Goal: Task Accomplishment & Management: Complete application form

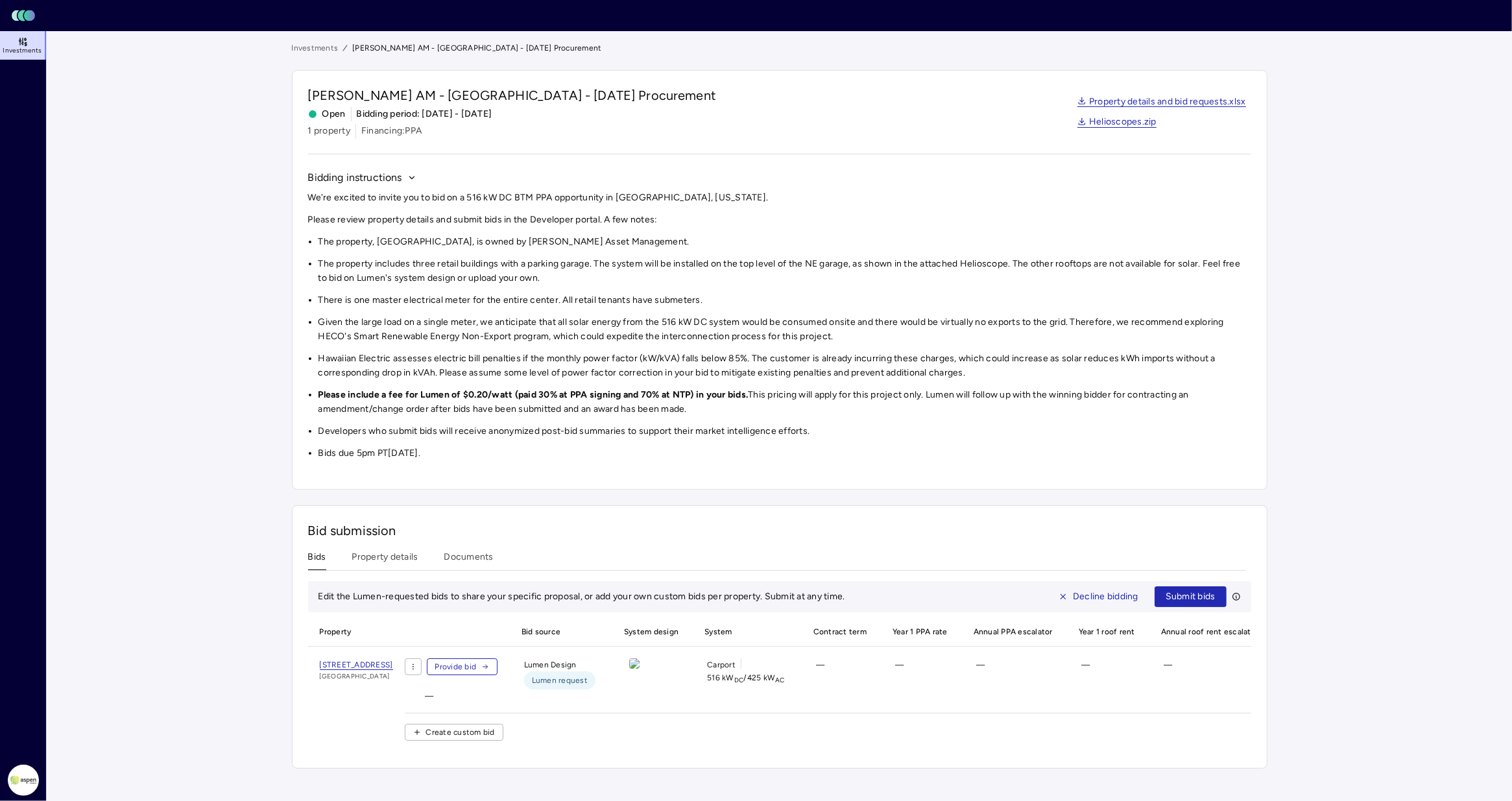
click at [393, 670] on link "[STREET_ADDRESS]" at bounding box center [356, 664] width 74 height 13
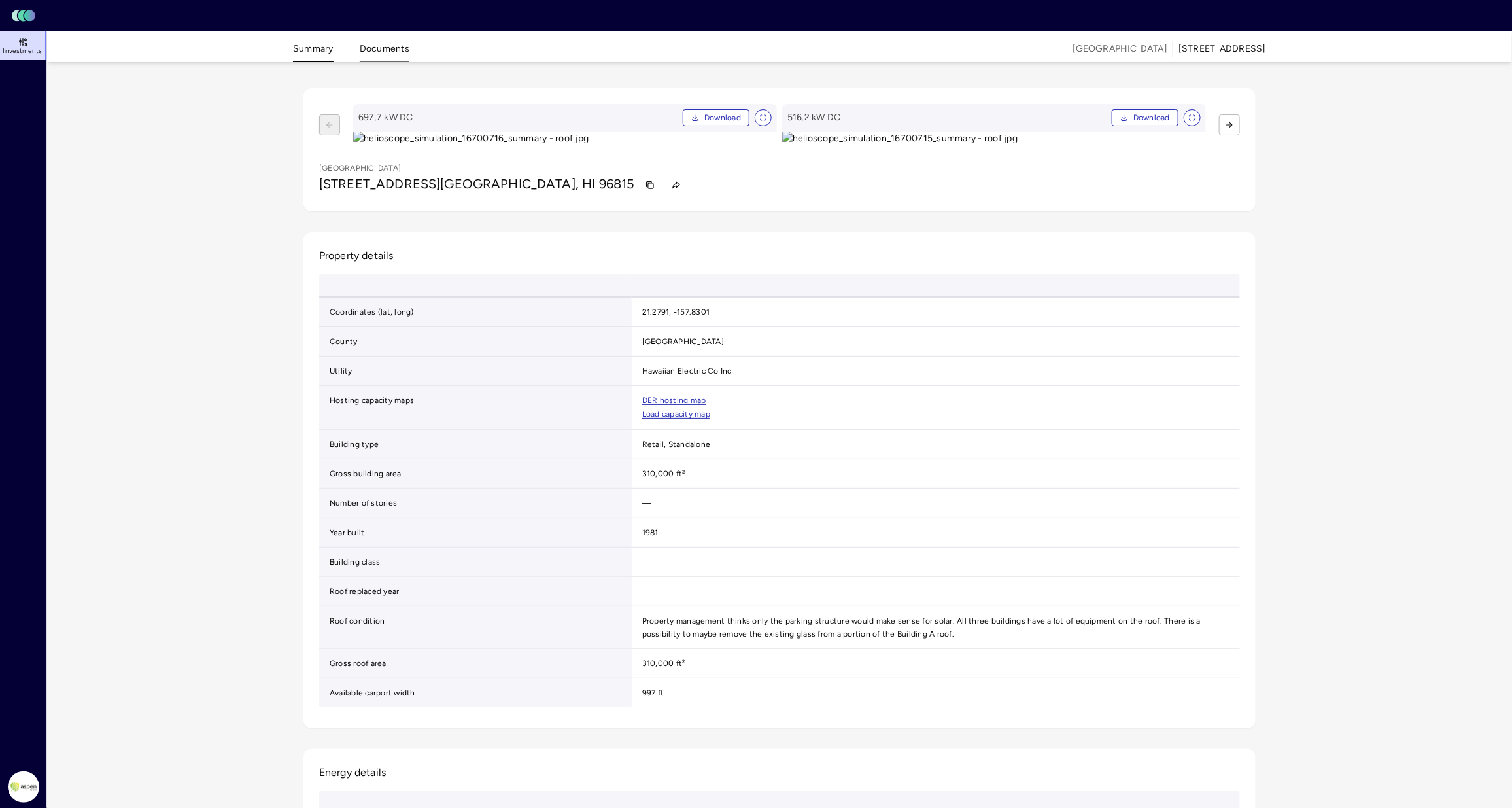
click at [378, 53] on button "Documents" at bounding box center [384, 52] width 50 height 20
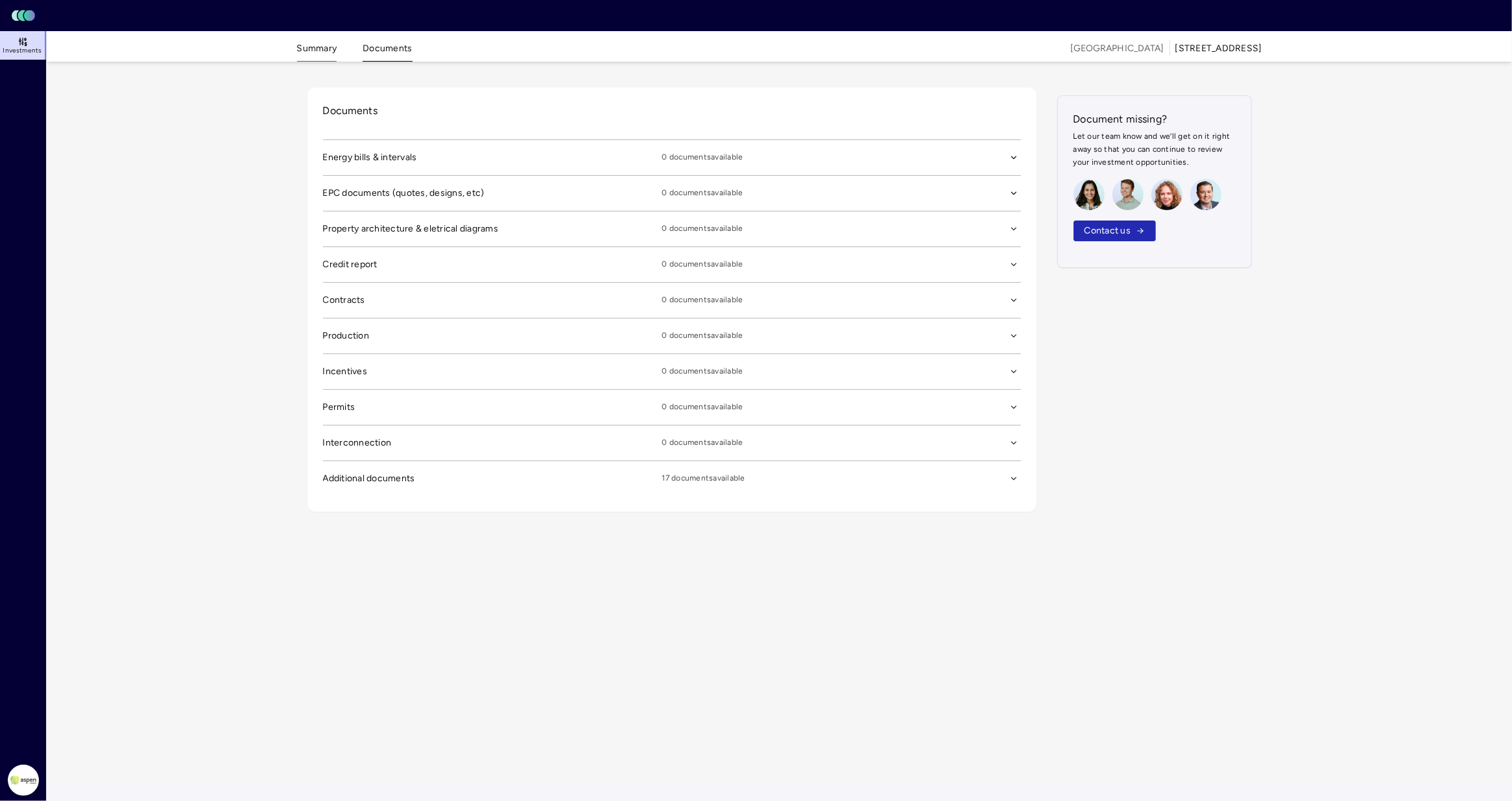
click at [302, 50] on button "Summary" at bounding box center [317, 51] width 40 height 20
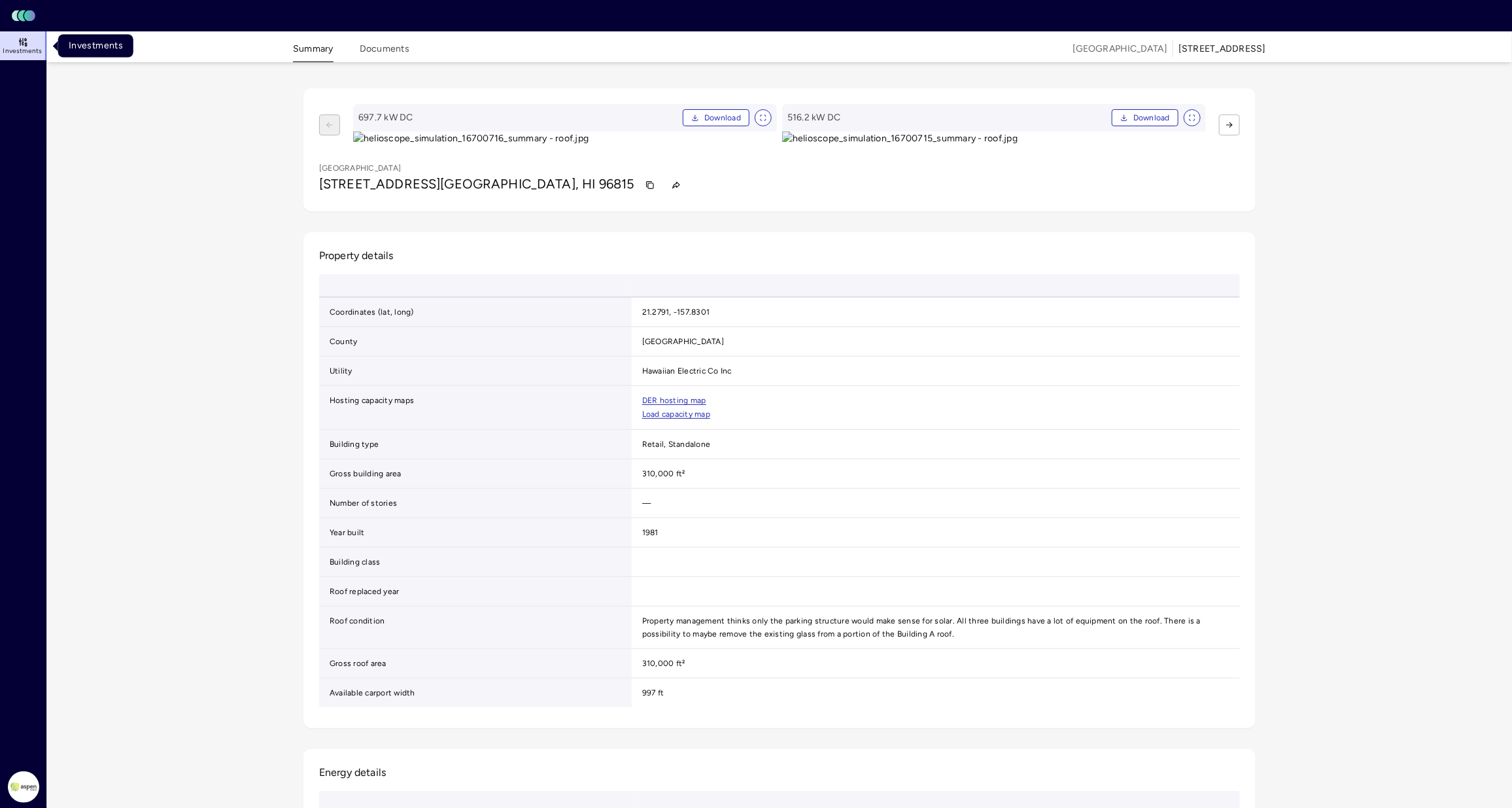
click at [23, 45] on icon at bounding box center [23, 45] width 0 height 1
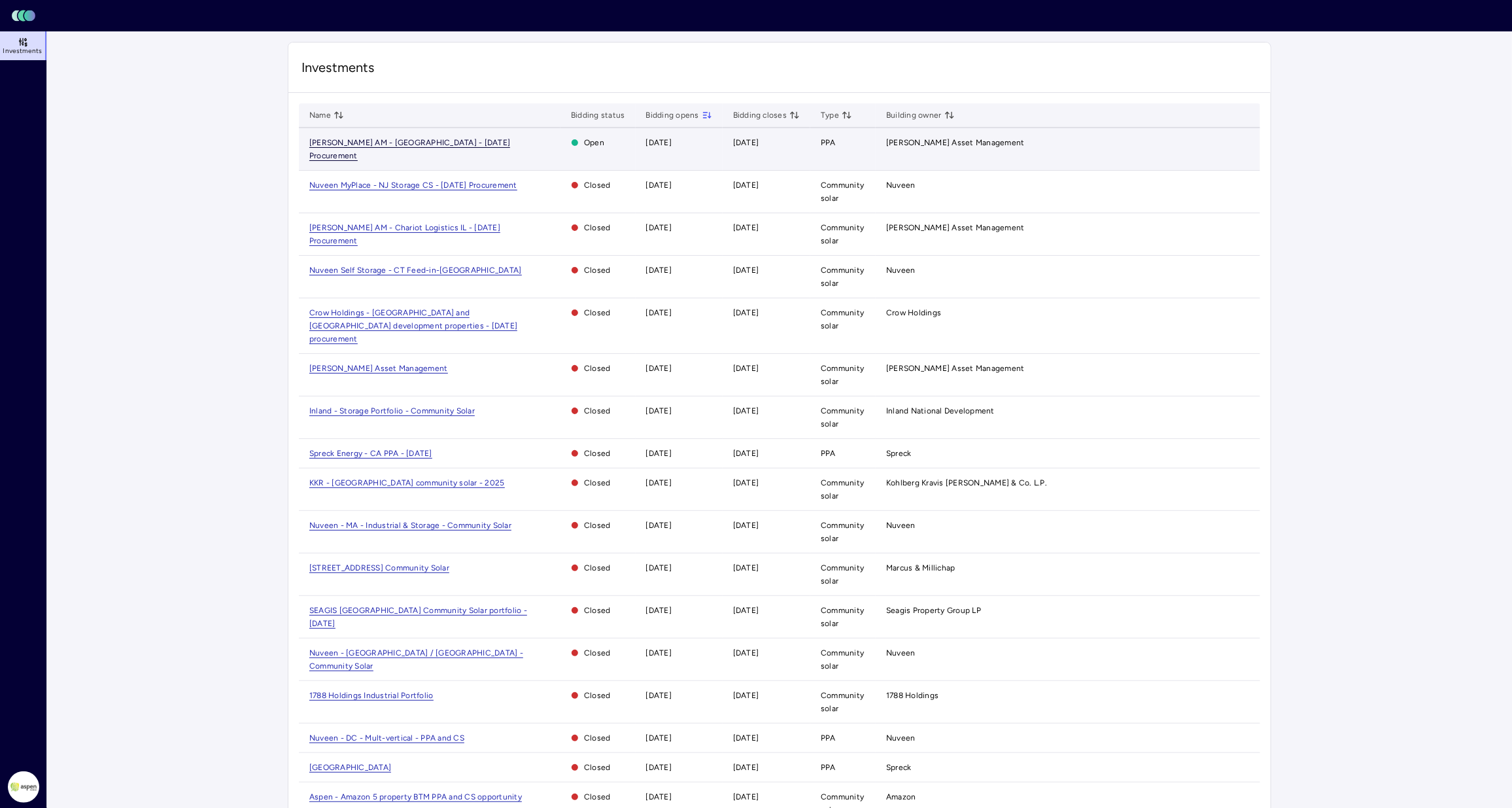
click at [379, 143] on span "[PERSON_NAME] AM - [GEOGRAPHIC_DATA] - [DATE] Procurement" at bounding box center [409, 149] width 201 height 23
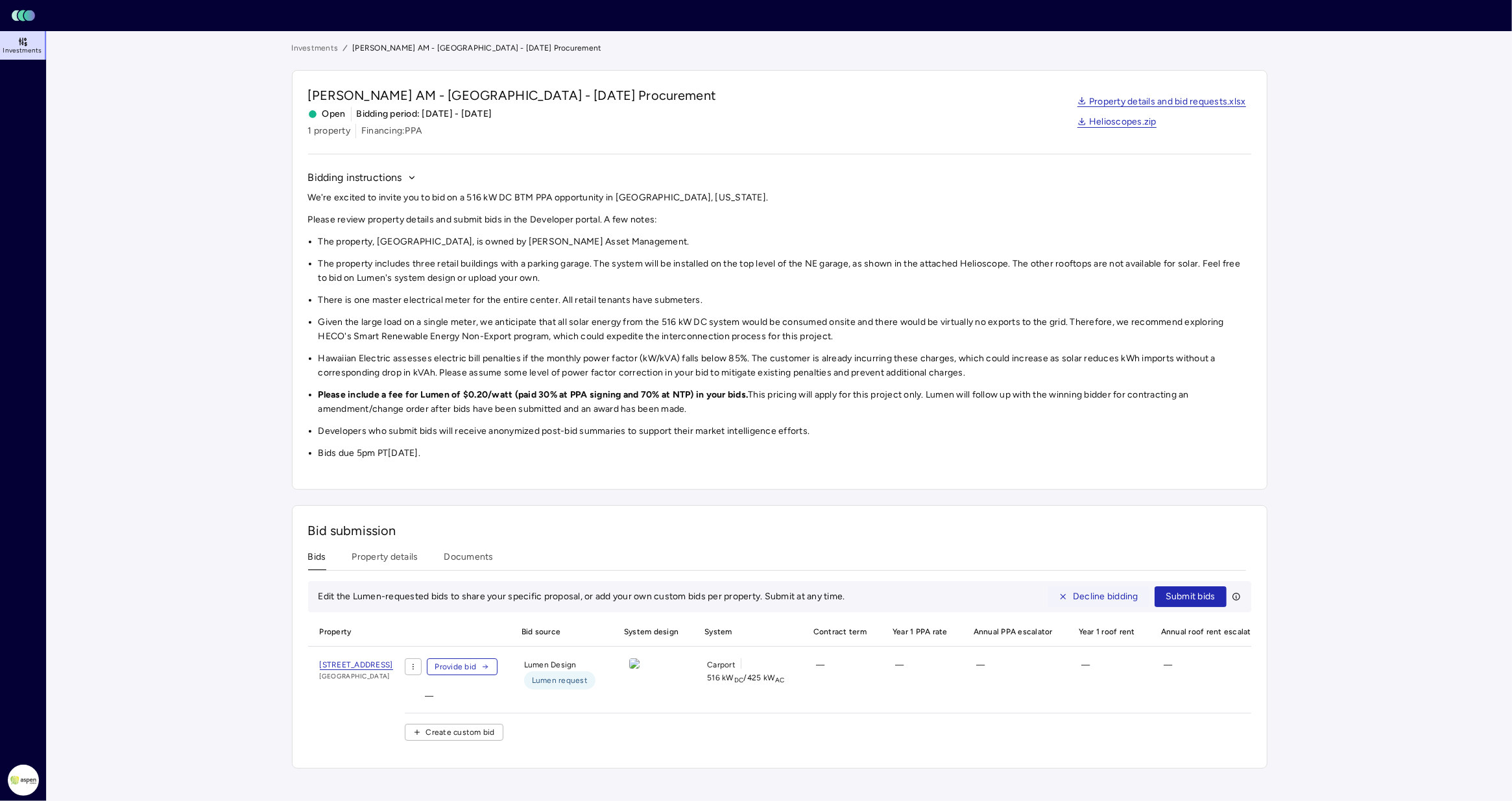
click at [1095, 598] on span "Decline bidding" at bounding box center [1106, 597] width 66 height 15
click at [714, 323] on li "Given the large load on a single meter, we anticipate that all solar energy fro…" at bounding box center [785, 329] width 933 height 29
click at [18, 50] on span "Investments" at bounding box center [23, 51] width 39 height 8
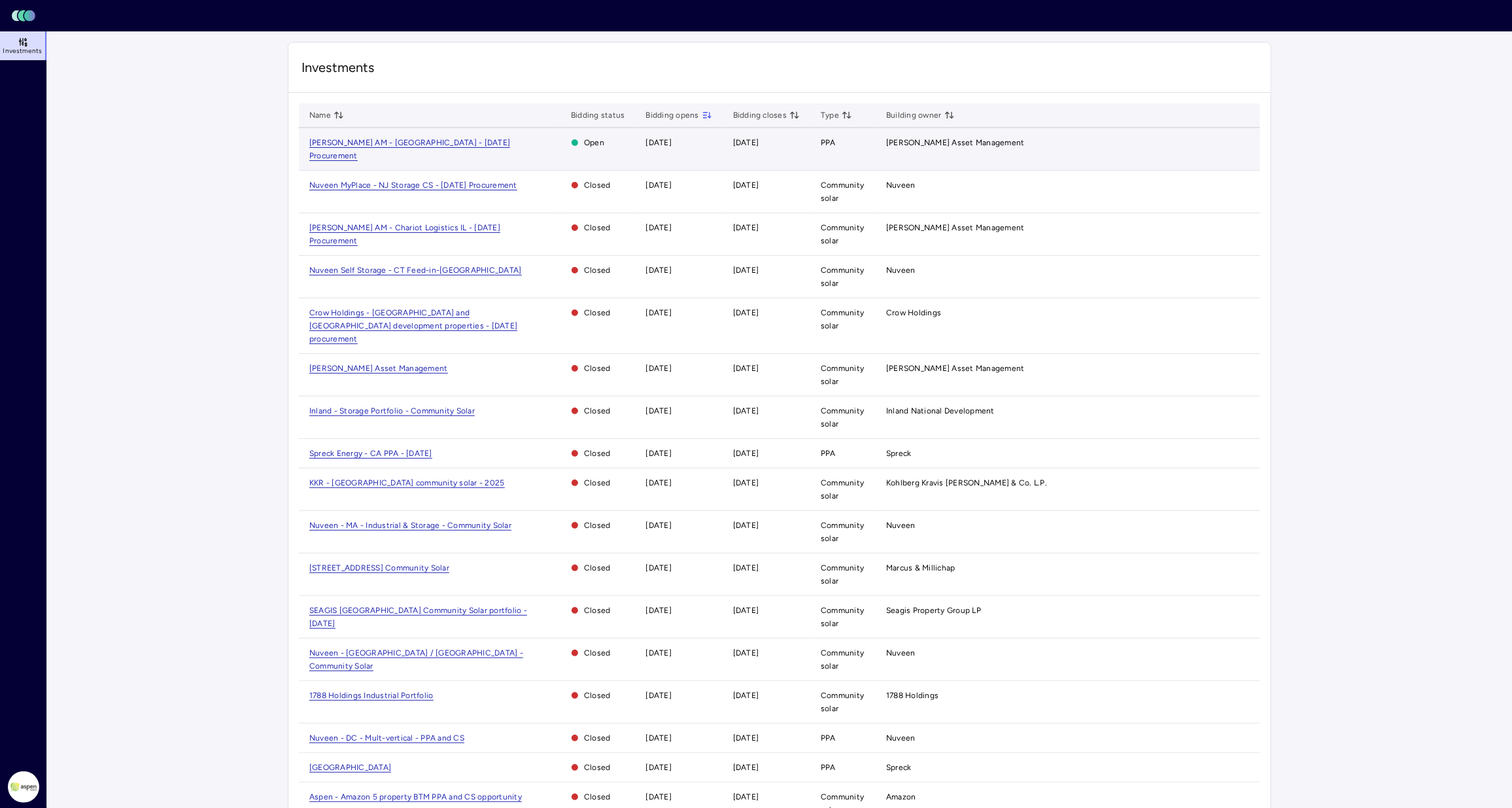
click at [450, 147] on td "[PERSON_NAME] AM - [GEOGRAPHIC_DATA] - [DATE] Procurement" at bounding box center [430, 149] width 262 height 43
click at [452, 143] on span "[PERSON_NAME] AM - [GEOGRAPHIC_DATA] - [DATE] Procurement" at bounding box center [409, 149] width 201 height 23
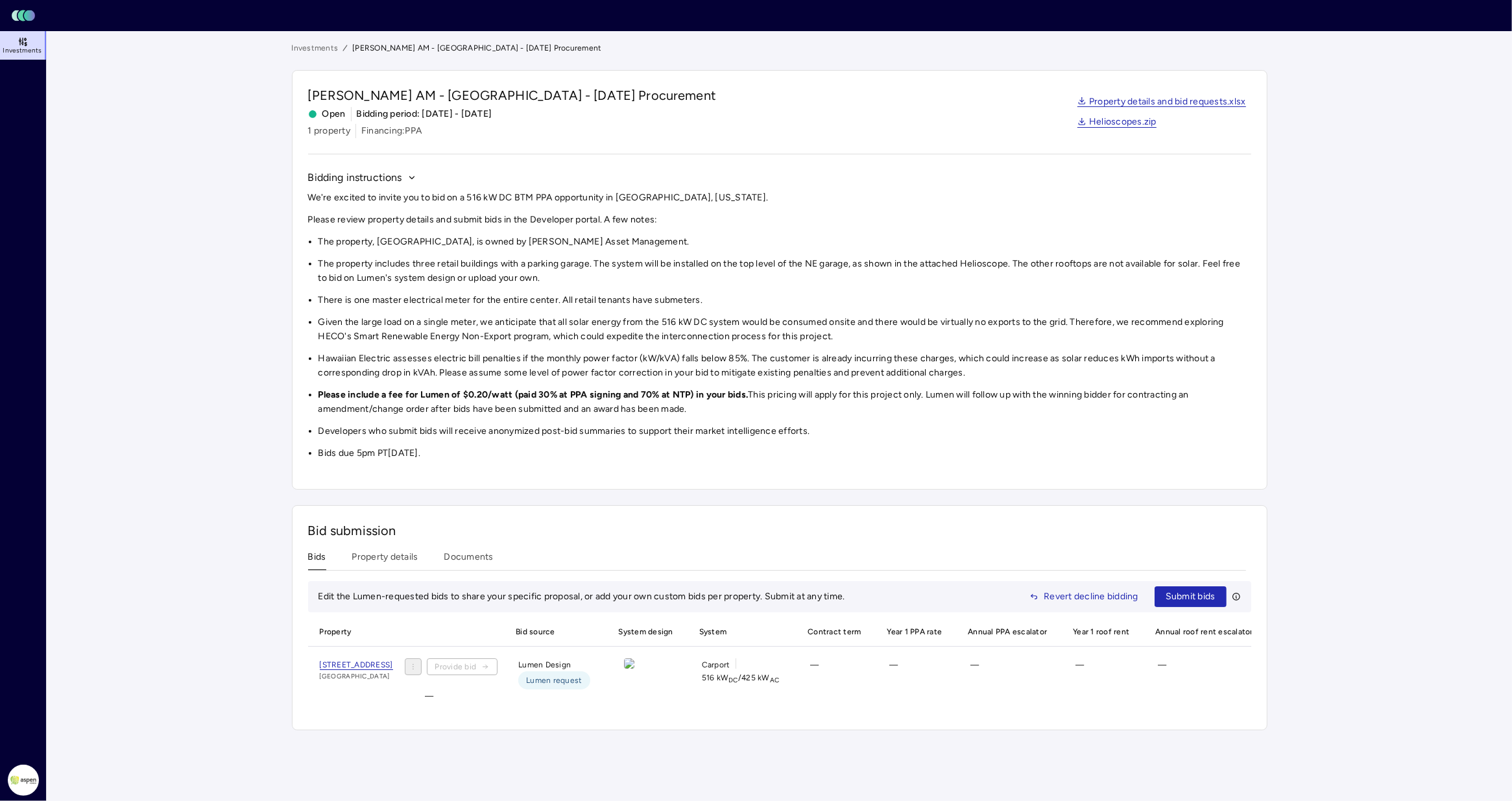
click at [12, 42] on link "Investments" at bounding box center [24, 45] width 47 height 29
